Goal: Transaction & Acquisition: Purchase product/service

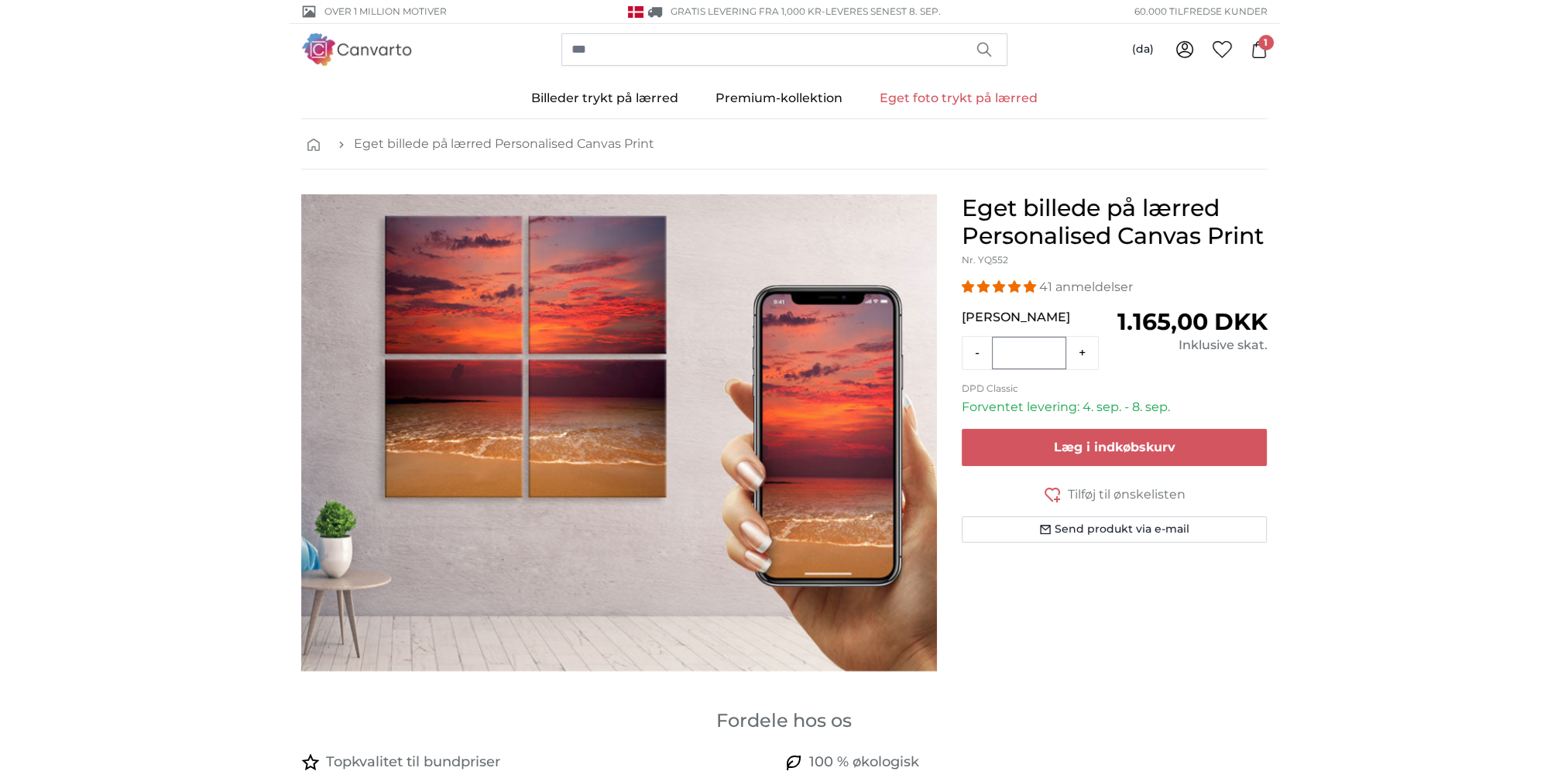
click at [1259, 45] on span "1" at bounding box center [1266, 42] width 15 height 15
click at [1254, 51] on icon at bounding box center [1259, 50] width 17 height 17
click at [1258, 53] on icon at bounding box center [1259, 50] width 17 height 17
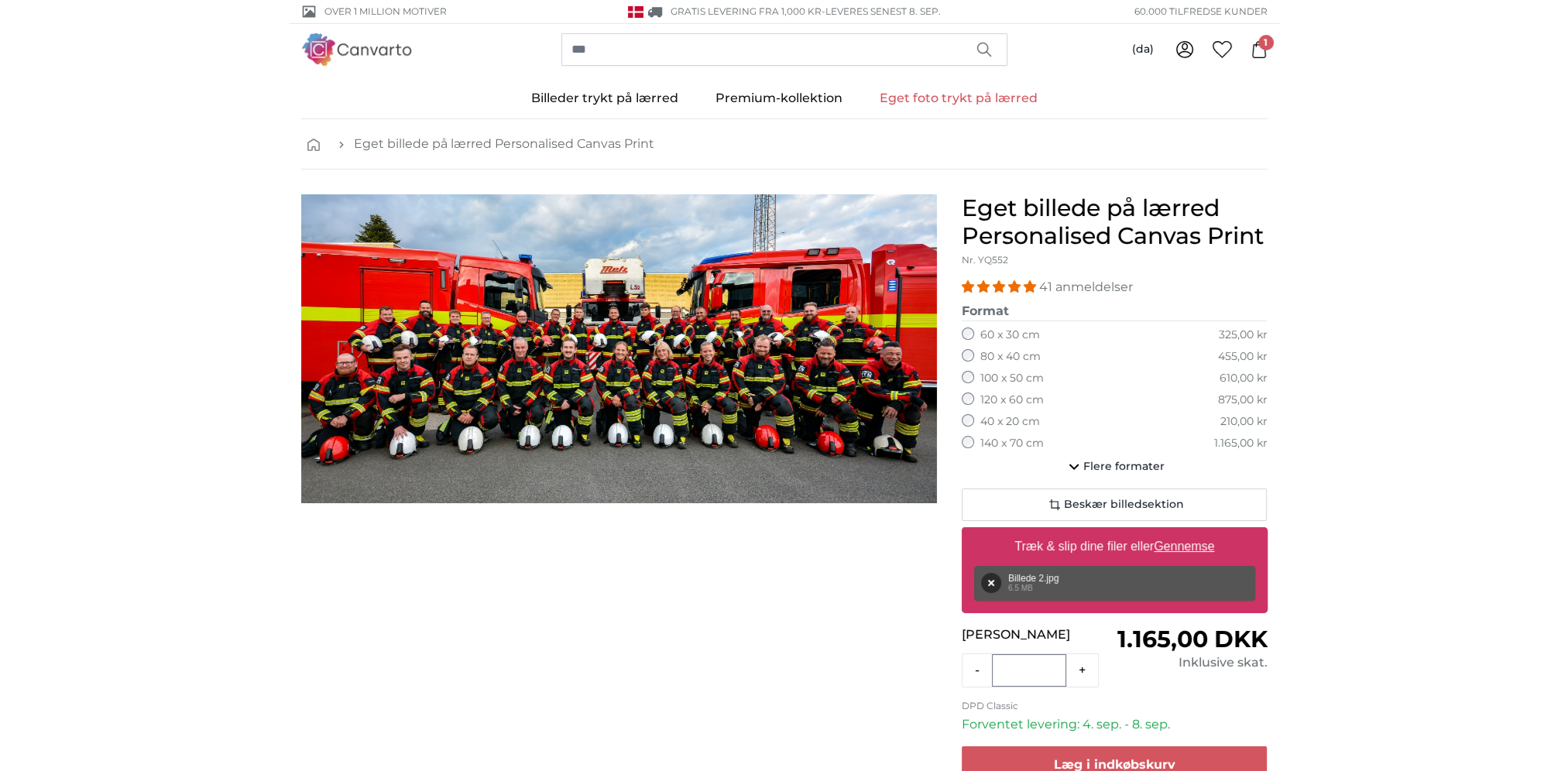
click at [1261, 43] on span "1" at bounding box center [1266, 42] width 15 height 15
